Goal: Information Seeking & Learning: Learn about a topic

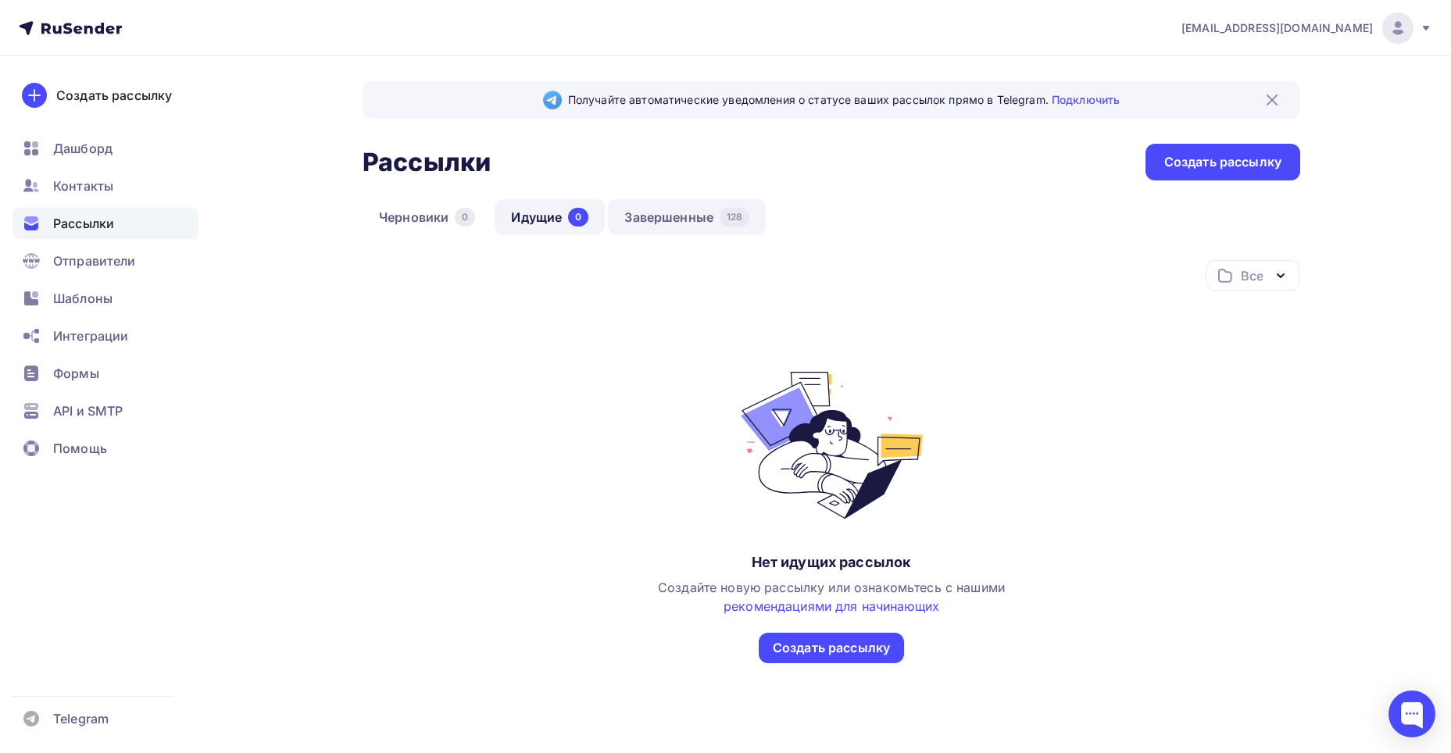
click at [661, 211] on link "Завершенные 128" at bounding box center [687, 217] width 158 height 36
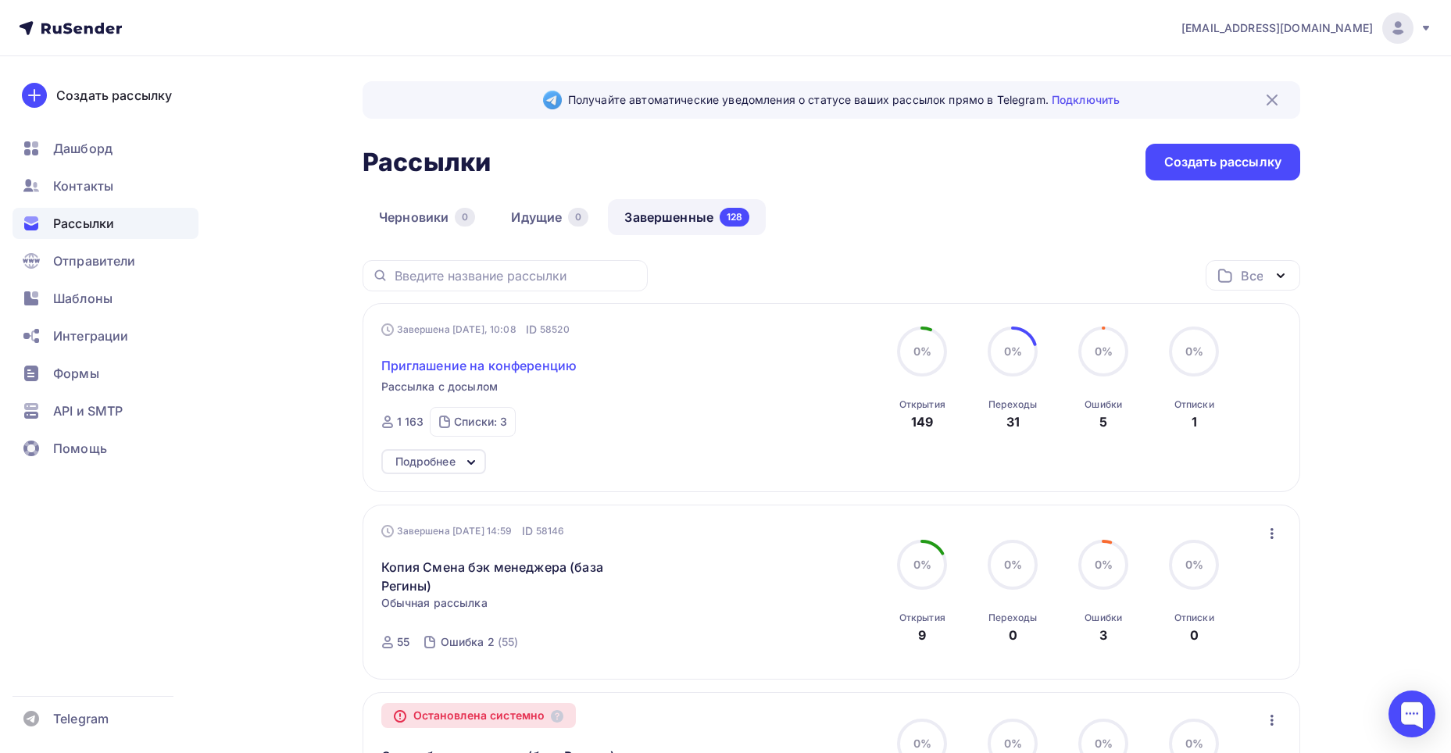
click at [473, 359] on span "Приглашение на конференцию" at bounding box center [479, 365] width 196 height 19
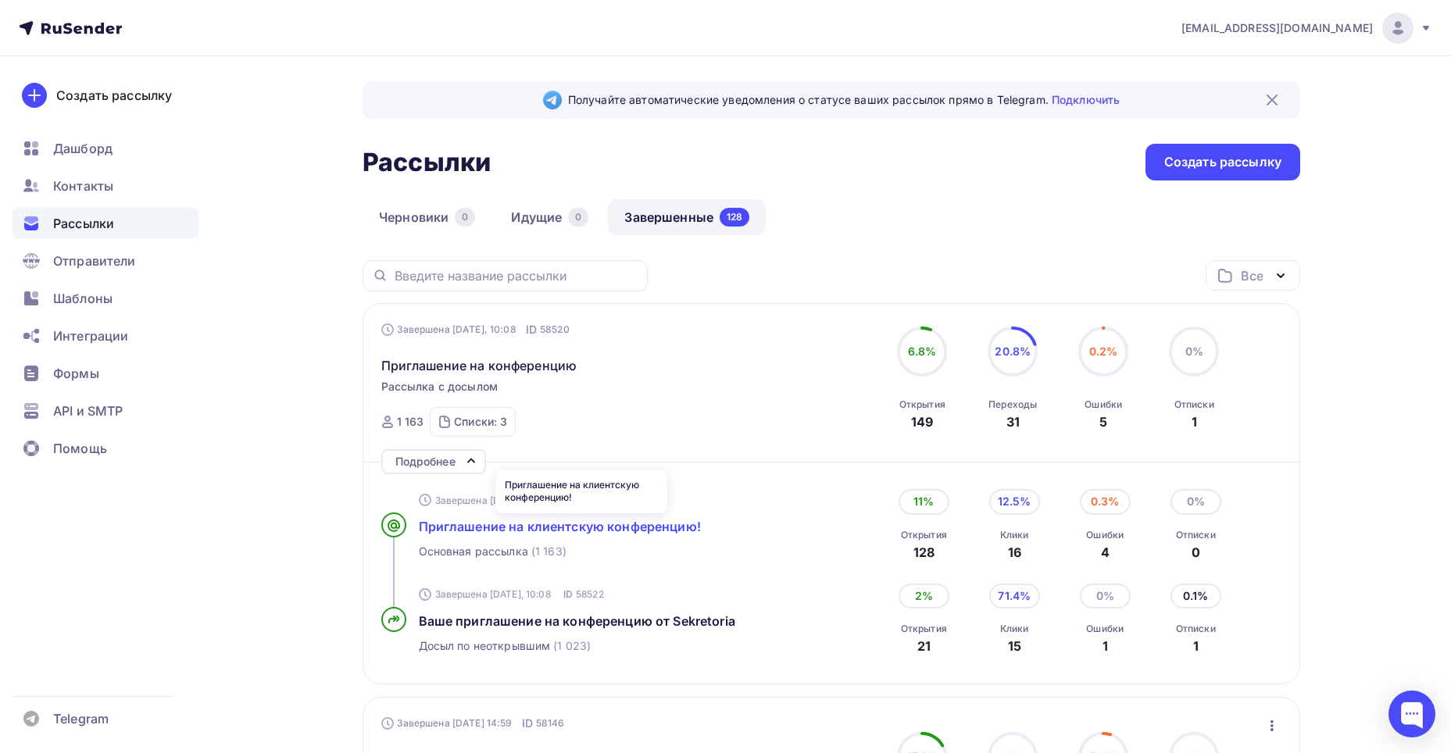
click at [608, 521] on span "Приглашение на клиентскую конференцию!" at bounding box center [560, 527] width 282 height 16
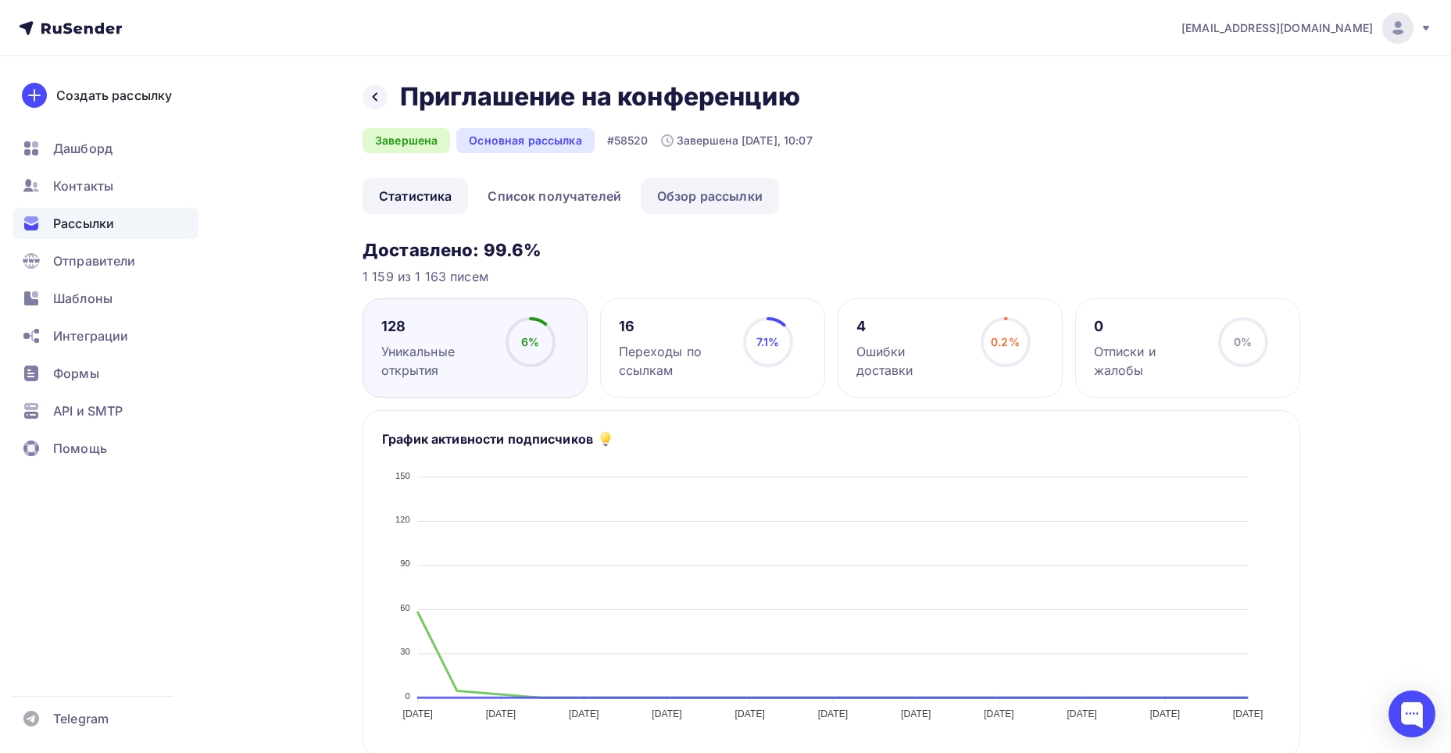
click at [659, 192] on link "Обзор рассылки" at bounding box center [710, 196] width 138 height 36
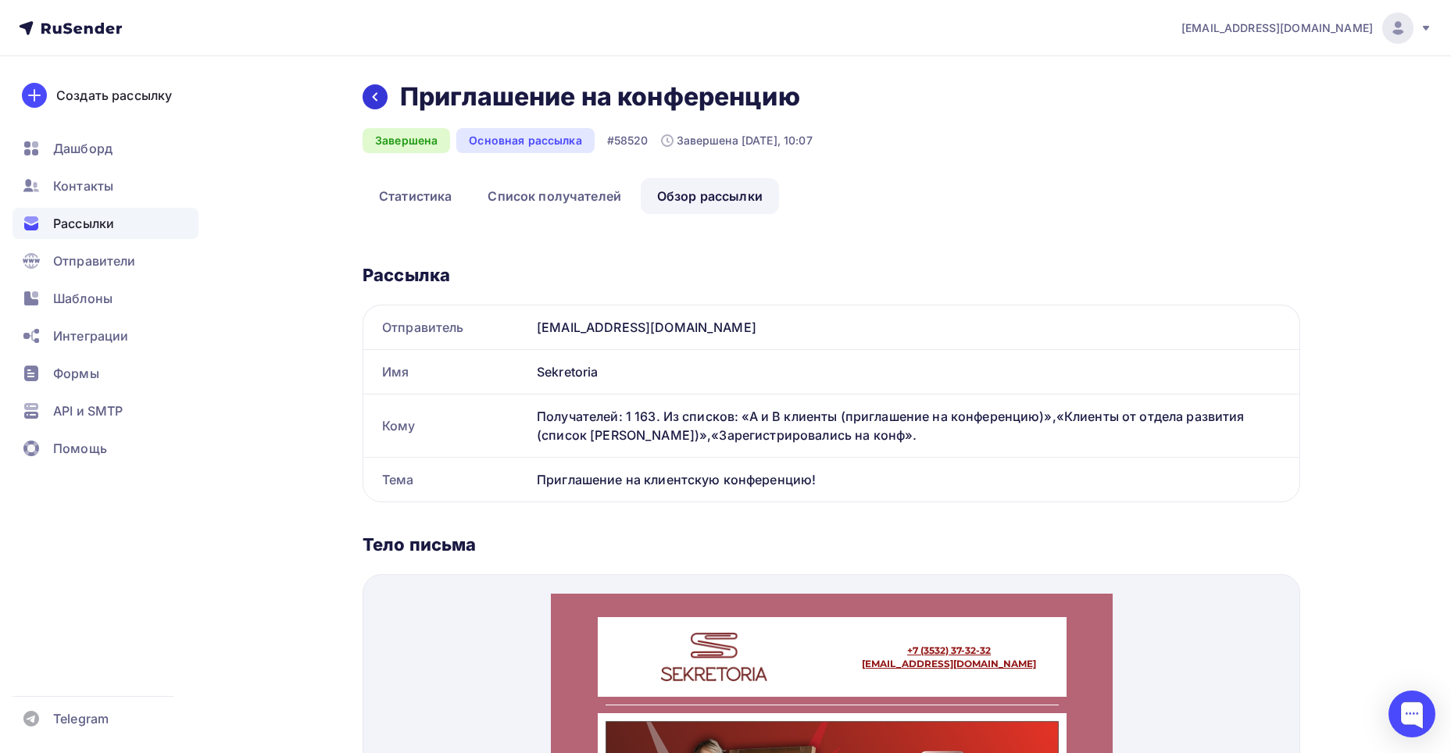
click at [362, 94] on div at bounding box center [374, 96] width 25 height 25
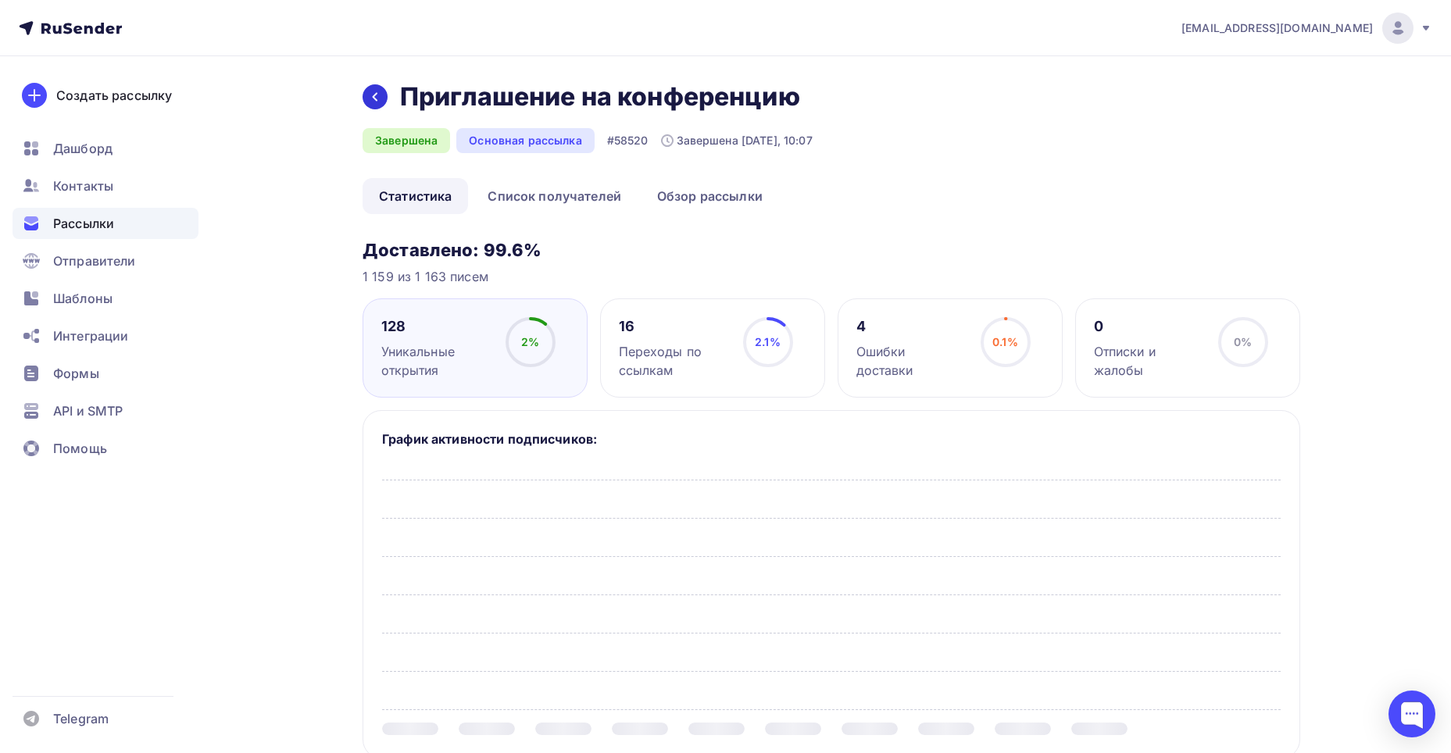
click at [380, 104] on div at bounding box center [374, 96] width 25 height 25
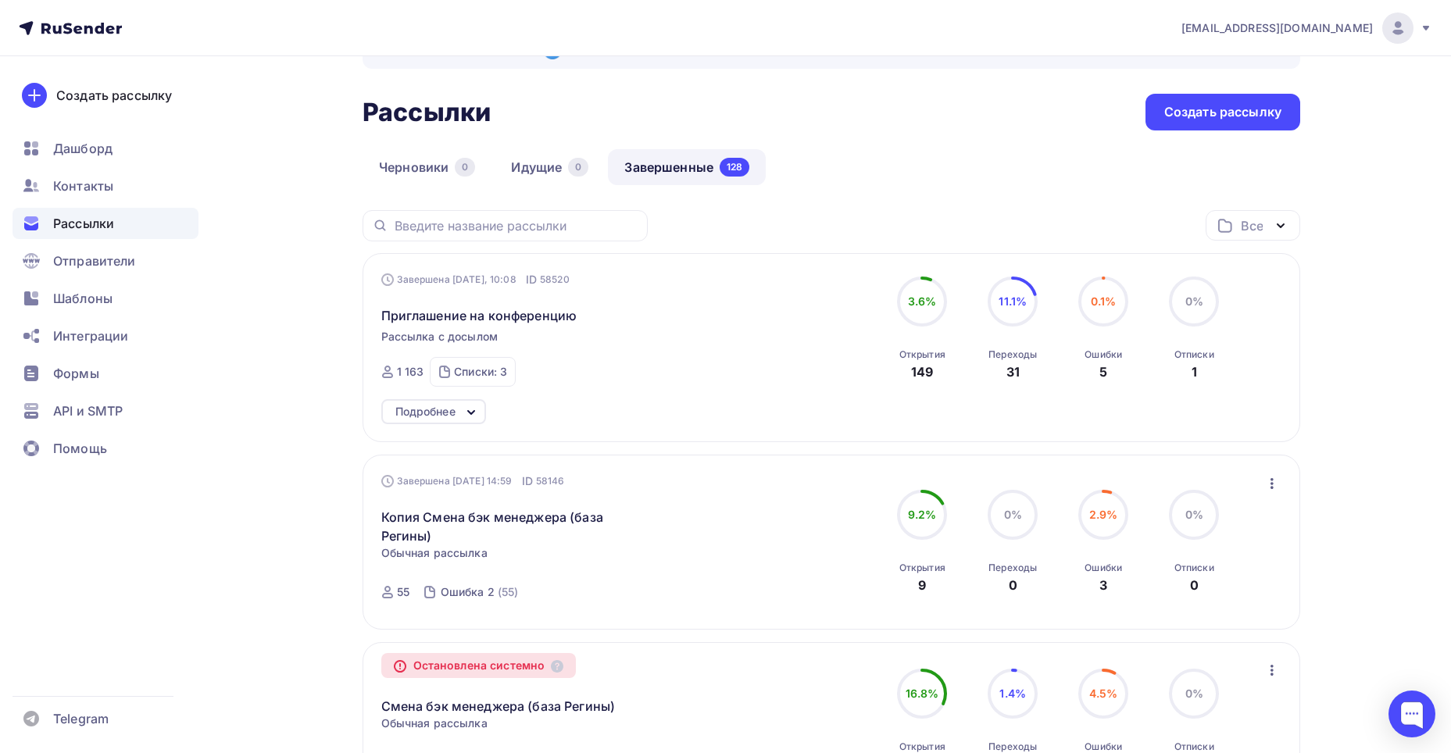
scroll to position [78, 0]
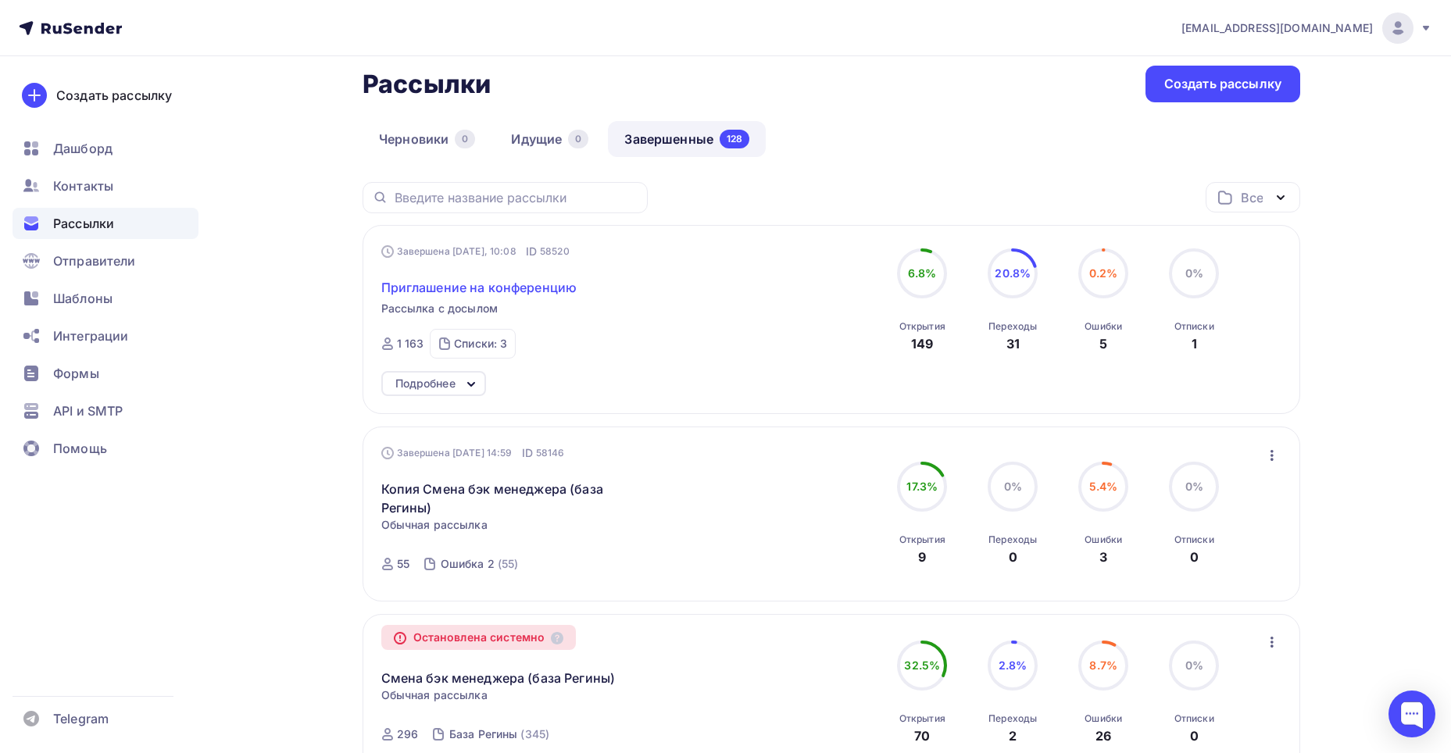
click at [548, 285] on span "Приглашение на конференцию" at bounding box center [479, 287] width 196 height 19
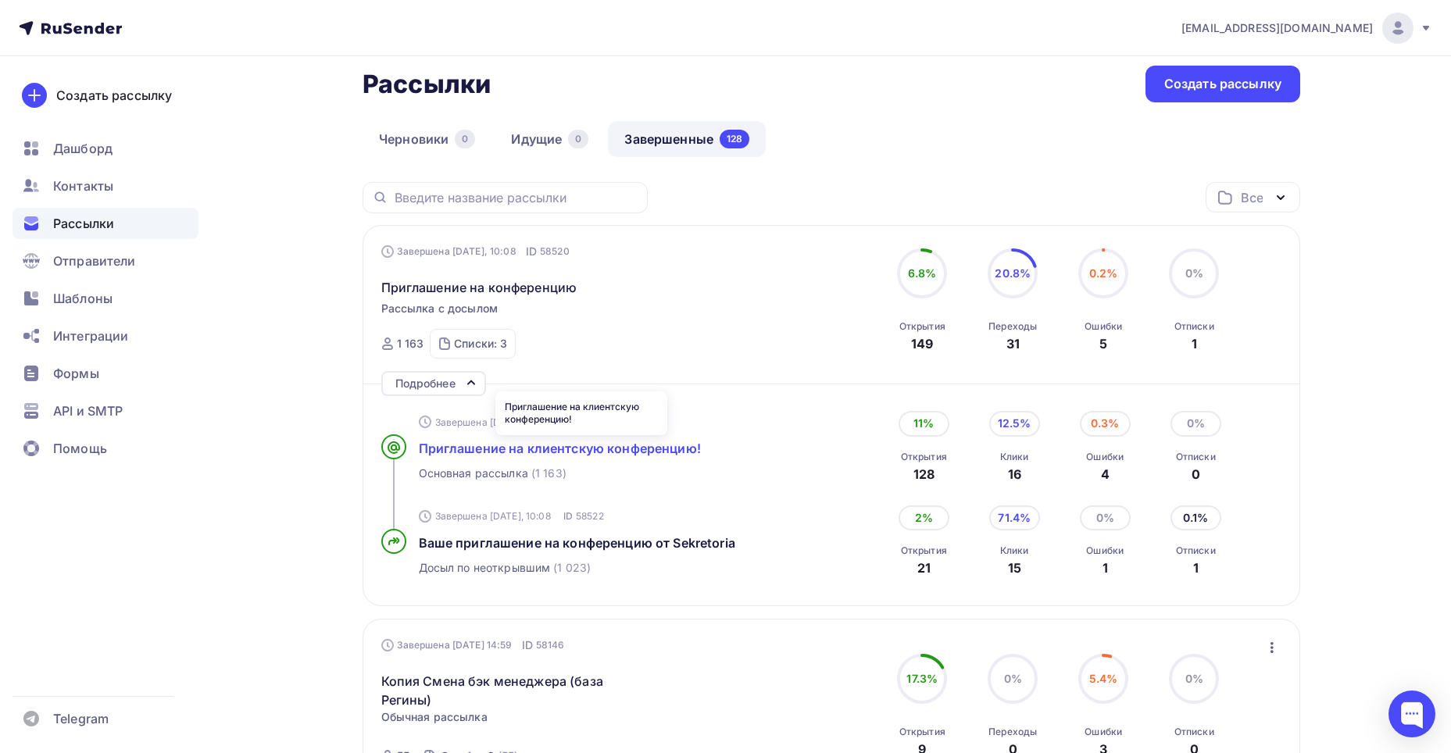
click at [478, 449] on span "Приглашение на клиентскую конференцию!" at bounding box center [560, 449] width 282 height 16
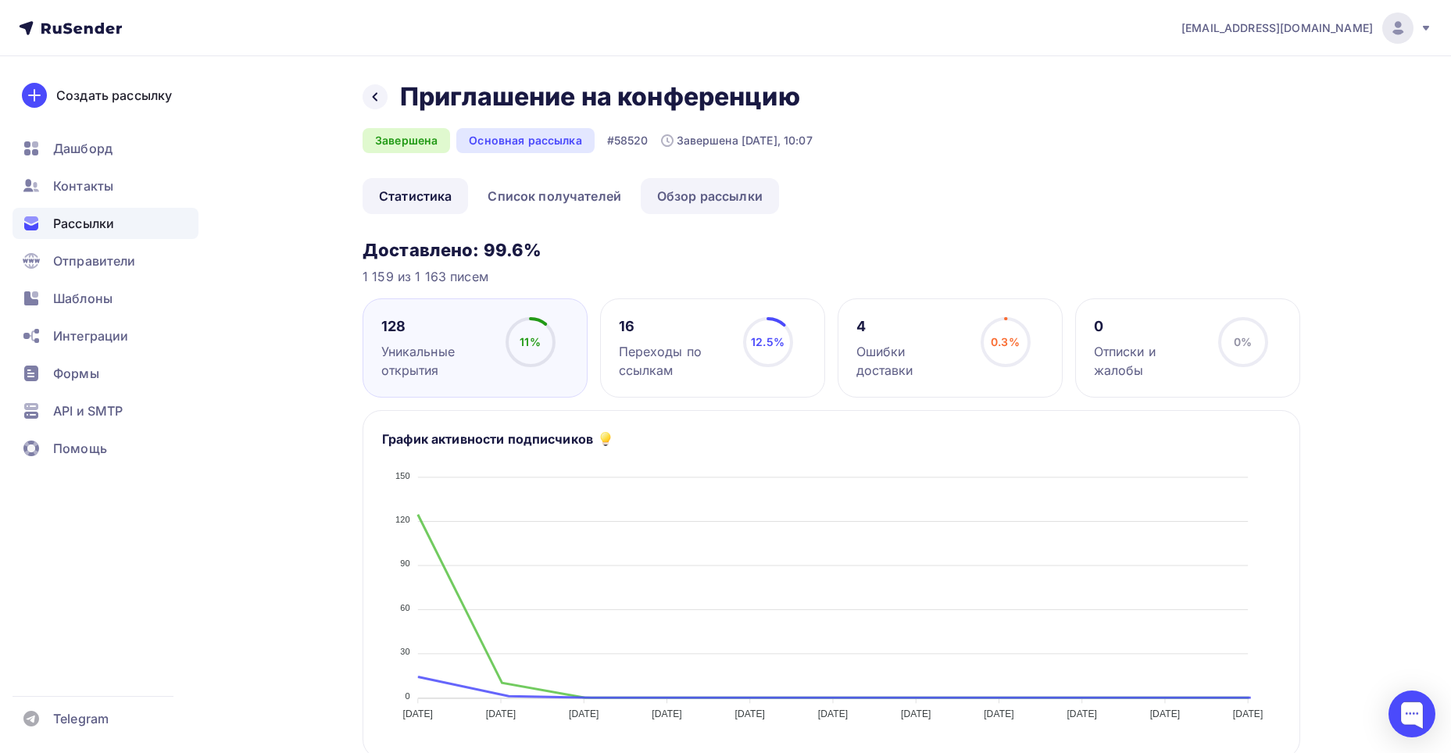
click at [716, 209] on link "Обзор рассылки" at bounding box center [710, 196] width 138 height 36
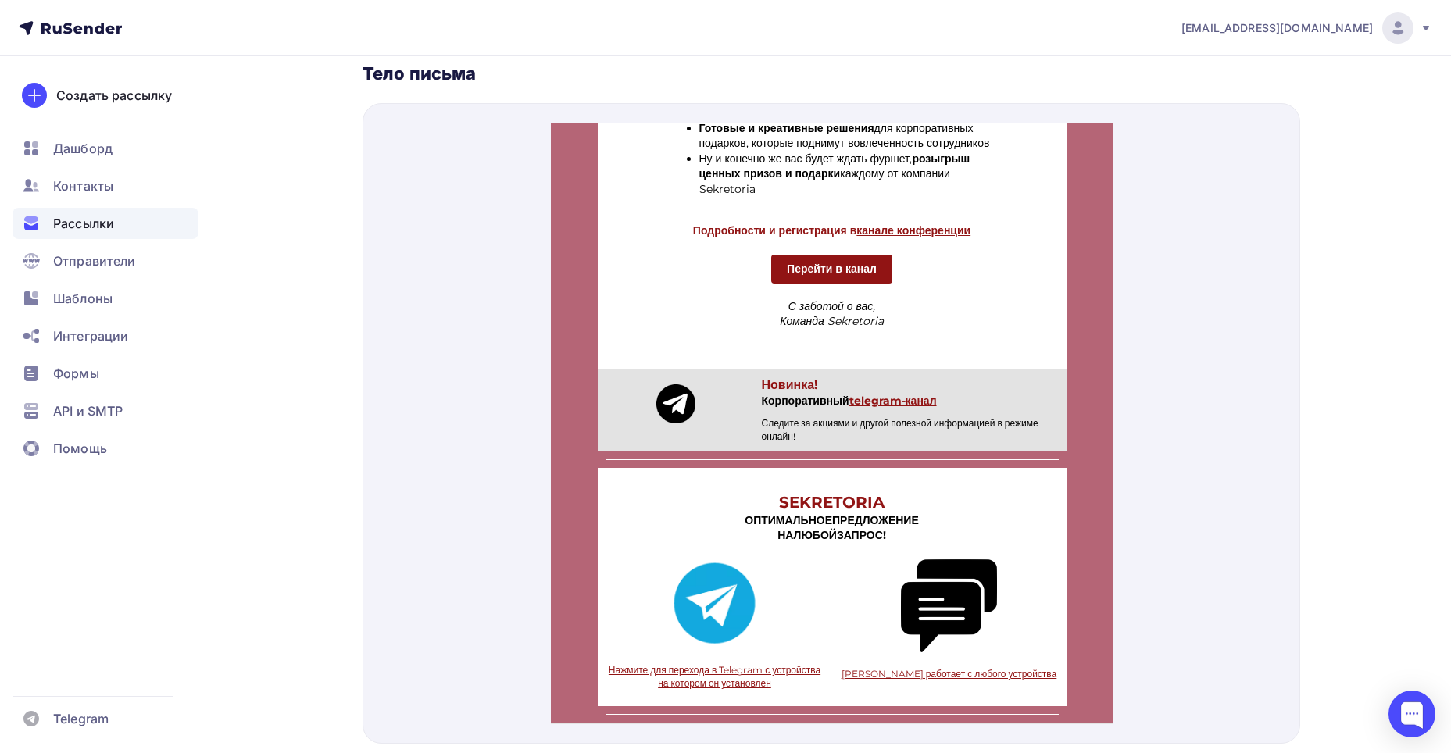
scroll to position [819, 0]
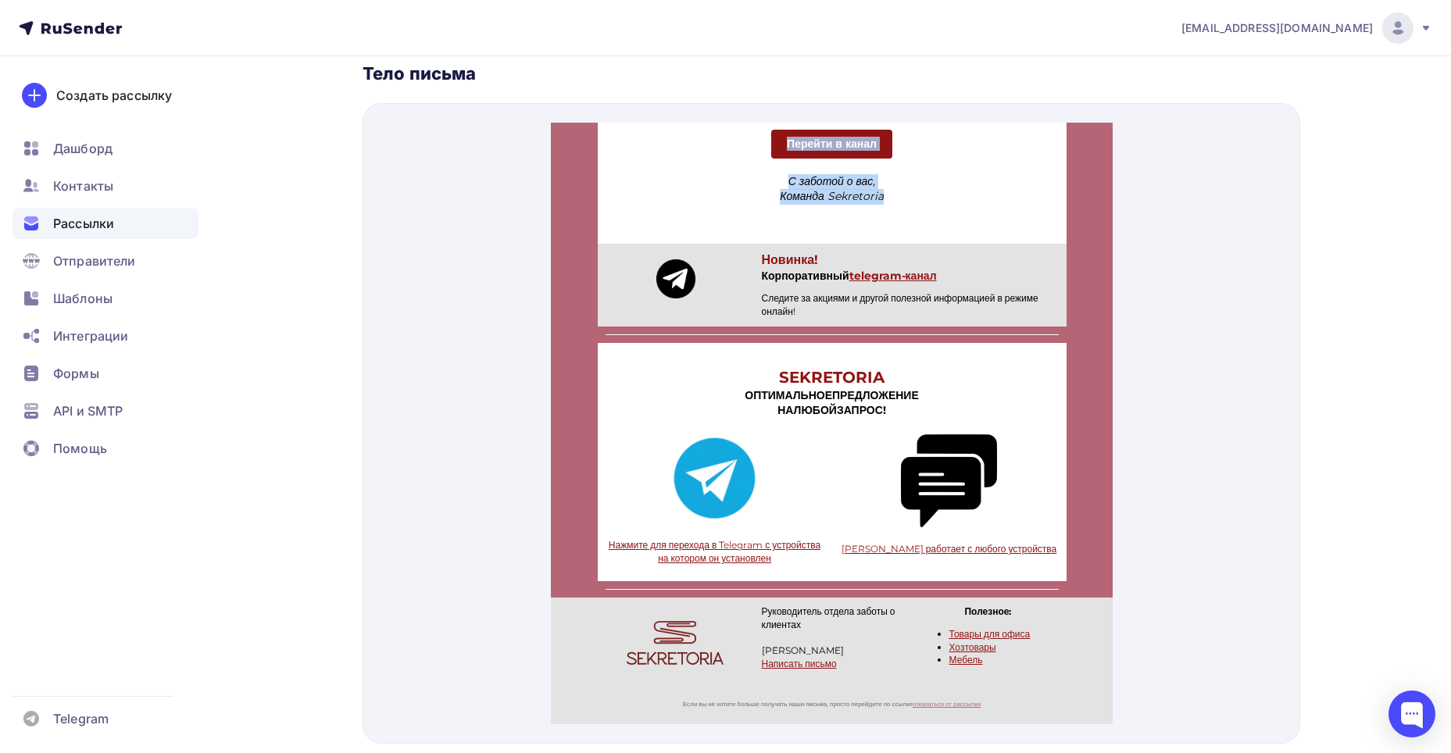
drag, startPoint x: 595, startPoint y: 233, endPoint x: 891, endPoint y: 179, distance: 301.0
copy div "Loremip dolorsi a consecte! Adipisci «Elitseddoe» temporinci utl et doloremagn …"
